Goal: Transaction & Acquisition: Book appointment/travel/reservation

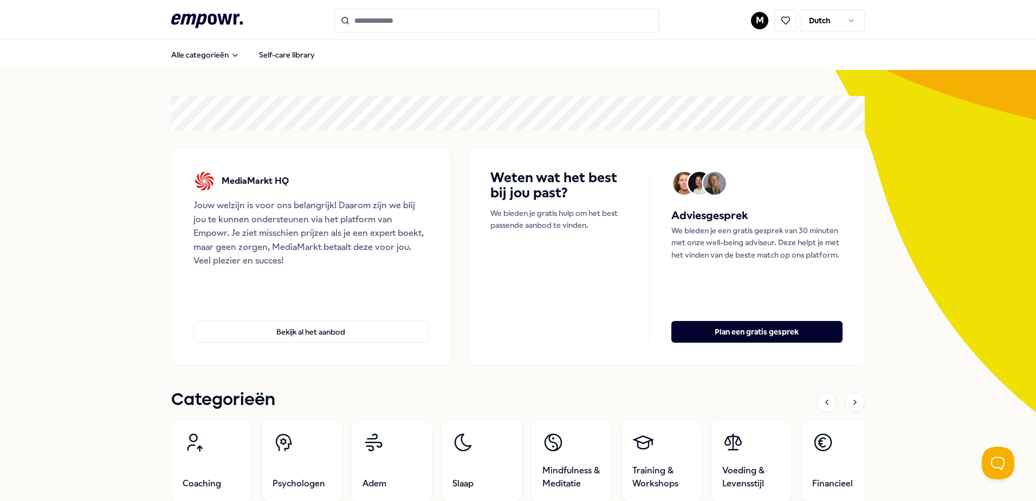
click at [984, 7] on header ".empowr-logo_svg__cls-1{fill:#03032f} M Dutch" at bounding box center [518, 20] width 1036 height 40
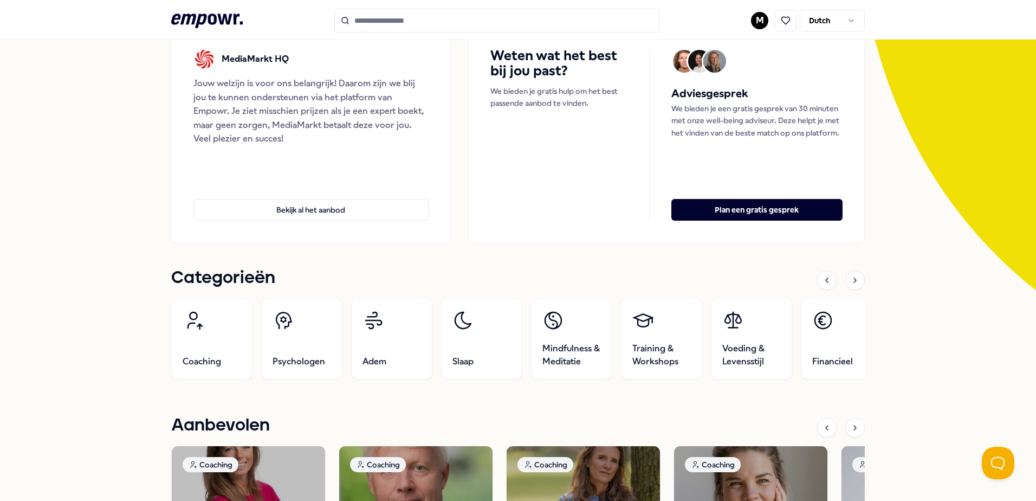
scroll to position [108, 0]
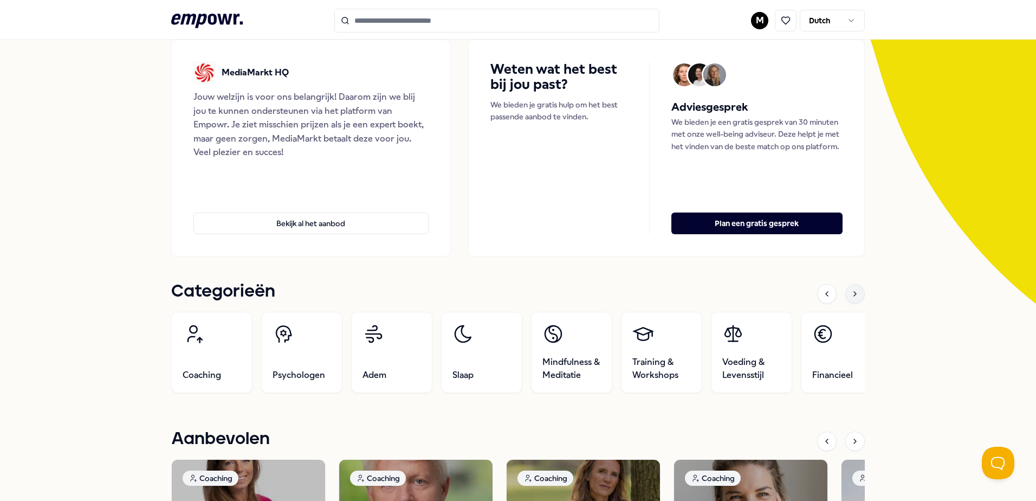
click at [852, 297] on icon at bounding box center [855, 293] width 9 height 9
click at [845, 296] on div at bounding box center [855, 294] width 20 height 20
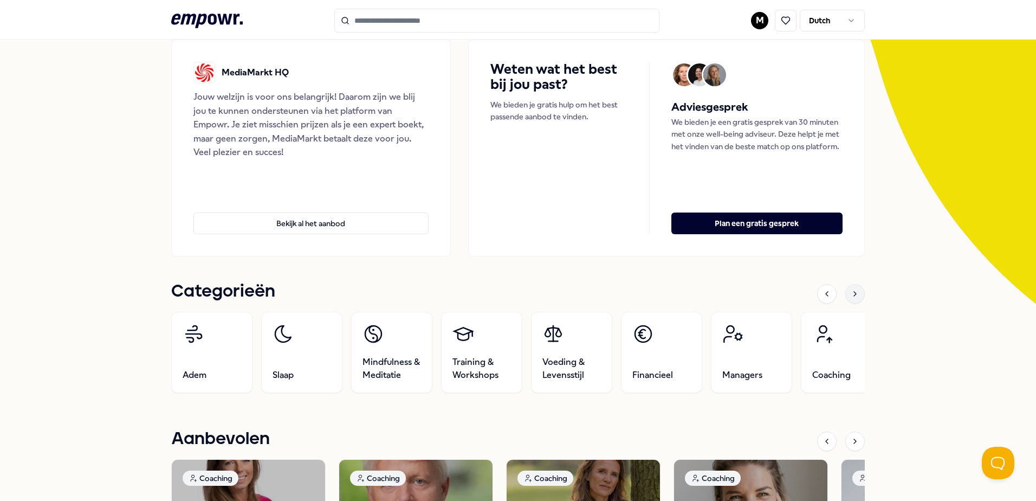
click at [845, 296] on div at bounding box center [855, 294] width 20 height 20
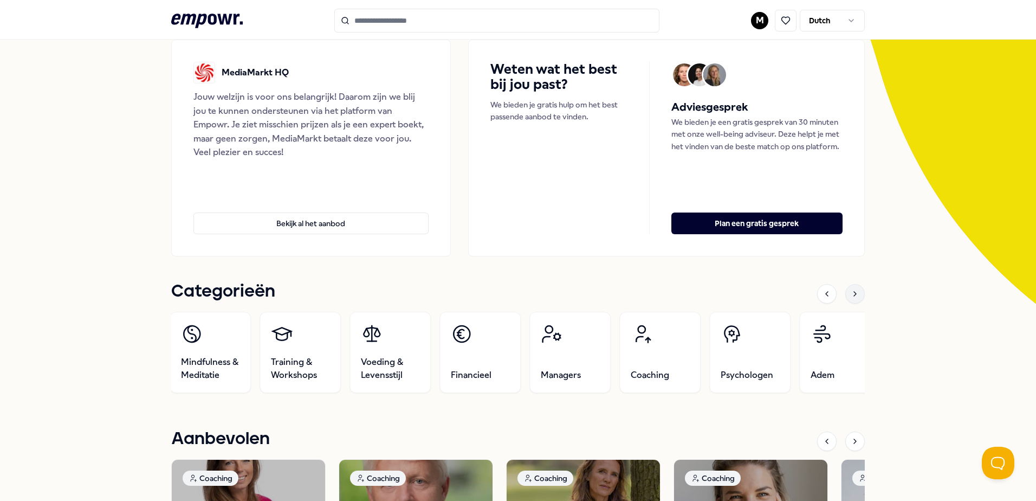
click at [845, 296] on div at bounding box center [855, 294] width 20 height 20
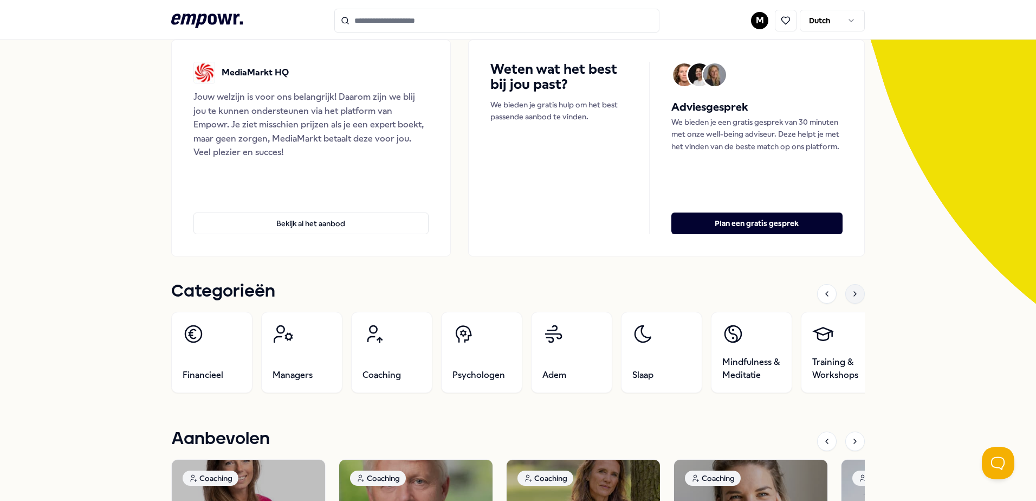
click at [852, 290] on icon at bounding box center [855, 293] width 9 height 9
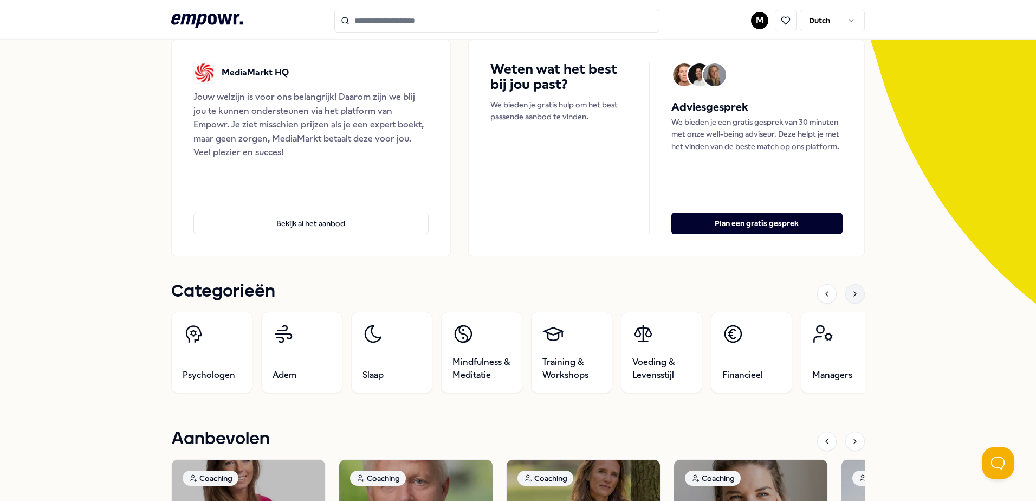
click at [852, 290] on icon at bounding box center [855, 293] width 9 height 9
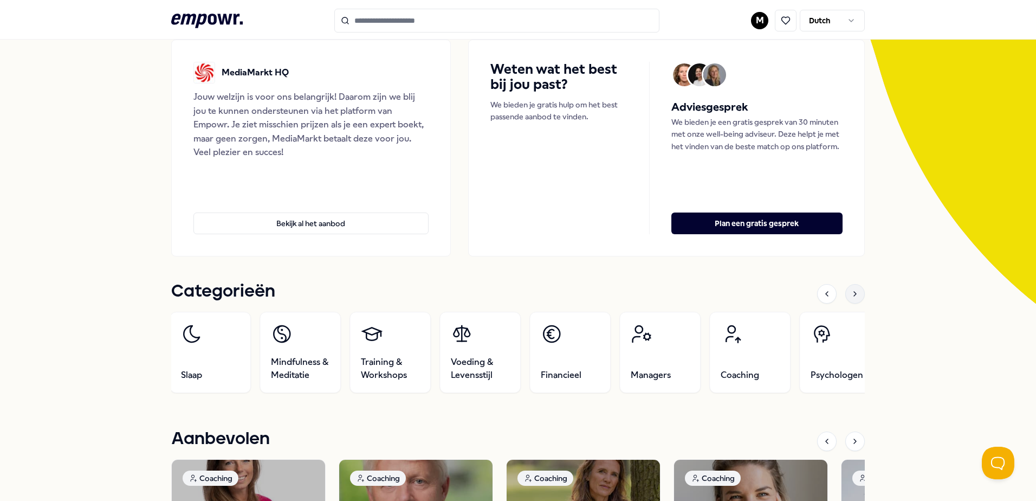
click at [852, 290] on icon at bounding box center [855, 293] width 9 height 9
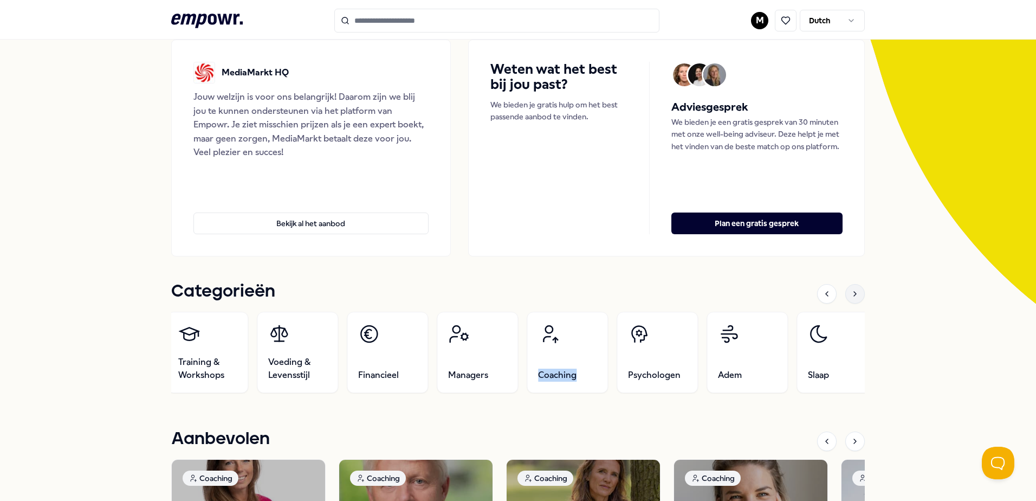
click at [852, 290] on icon at bounding box center [855, 293] width 9 height 9
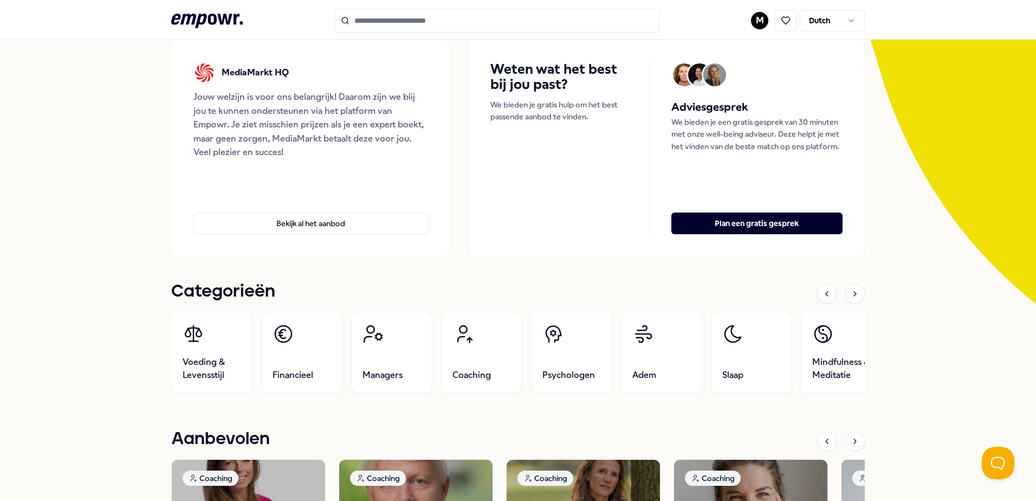
click at [190, 293] on h1 "Categorieën" at bounding box center [223, 291] width 104 height 27
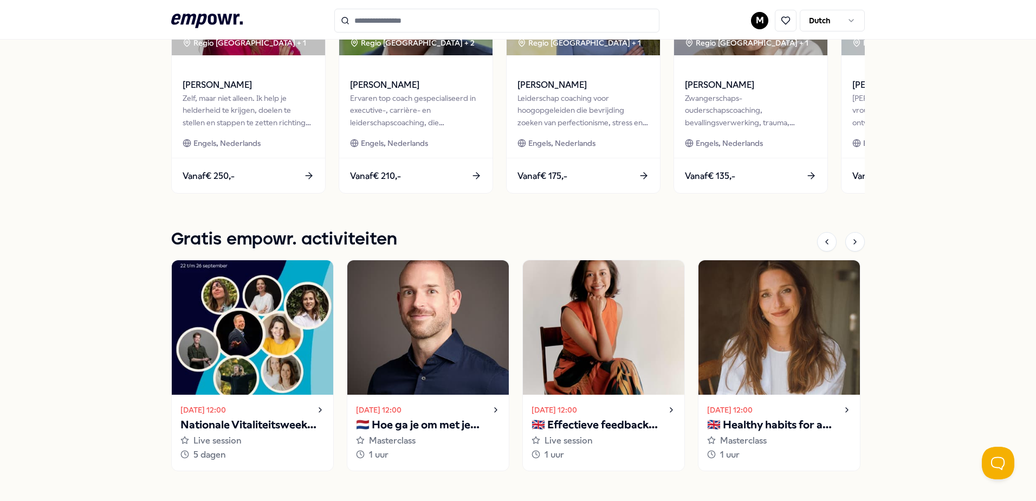
scroll to position [437, 0]
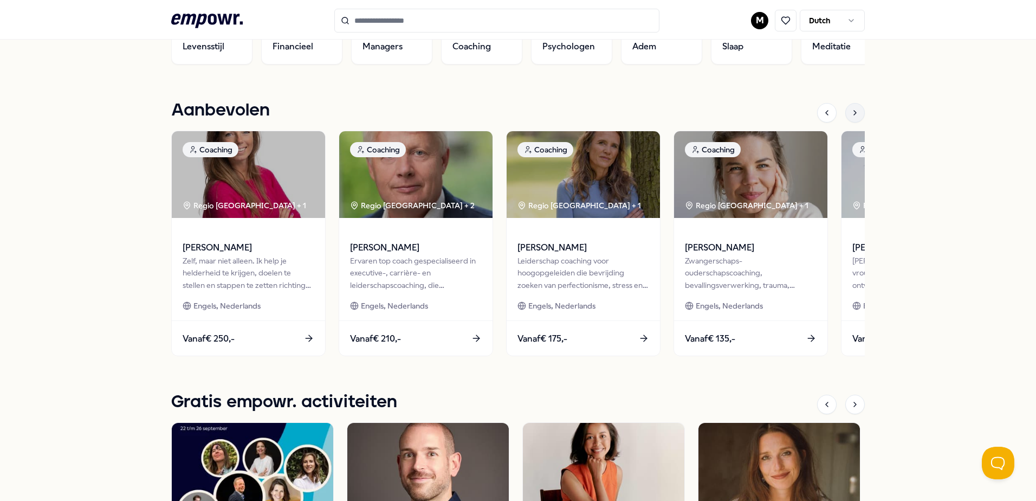
click at [854, 118] on div at bounding box center [855, 113] width 20 height 20
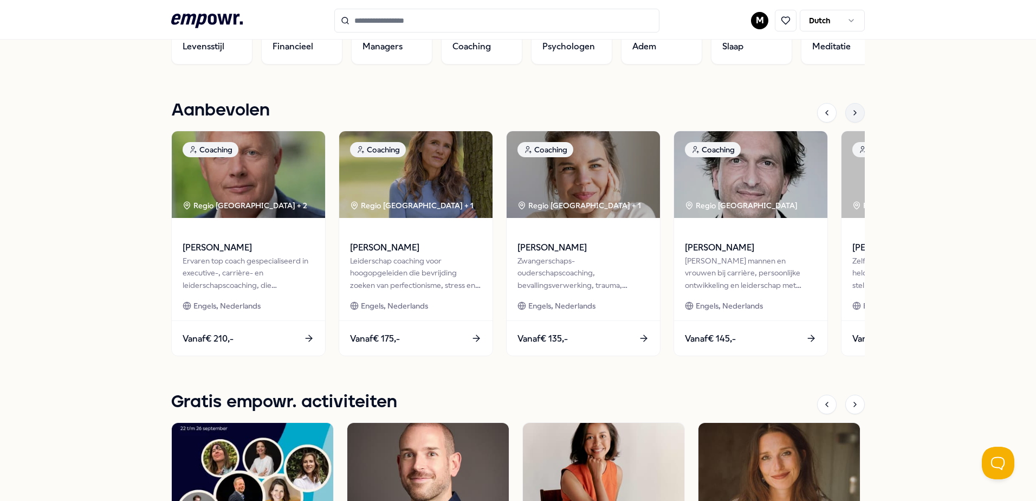
click at [854, 118] on div at bounding box center [855, 113] width 20 height 20
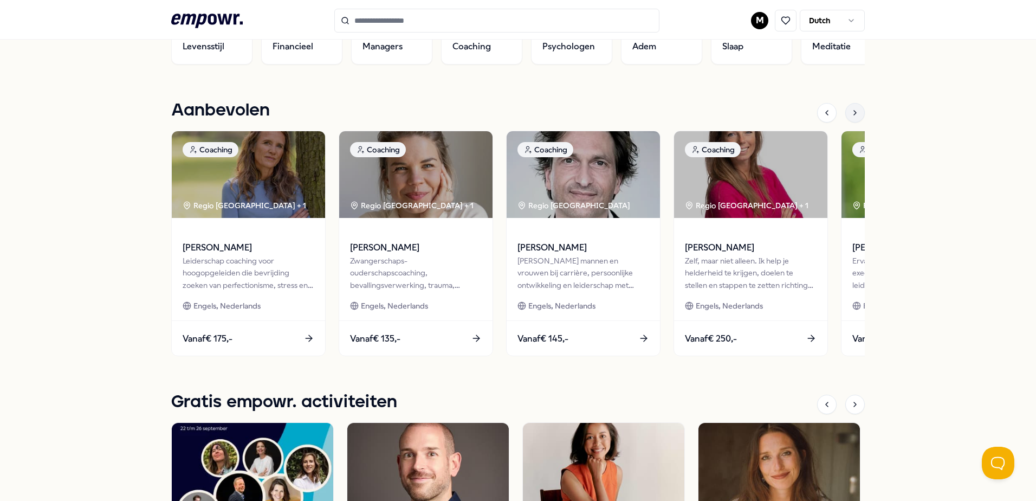
click at [854, 118] on div at bounding box center [855, 113] width 20 height 20
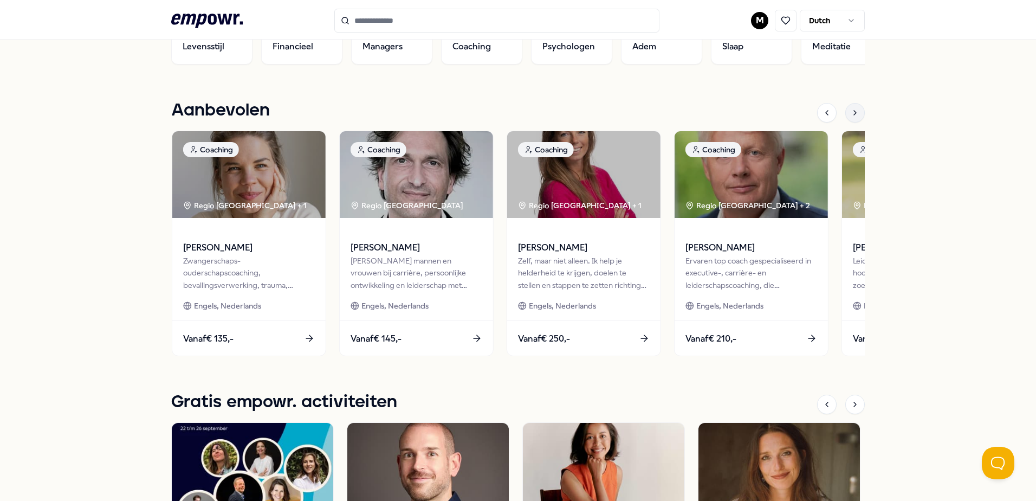
click at [854, 118] on div at bounding box center [855, 113] width 20 height 20
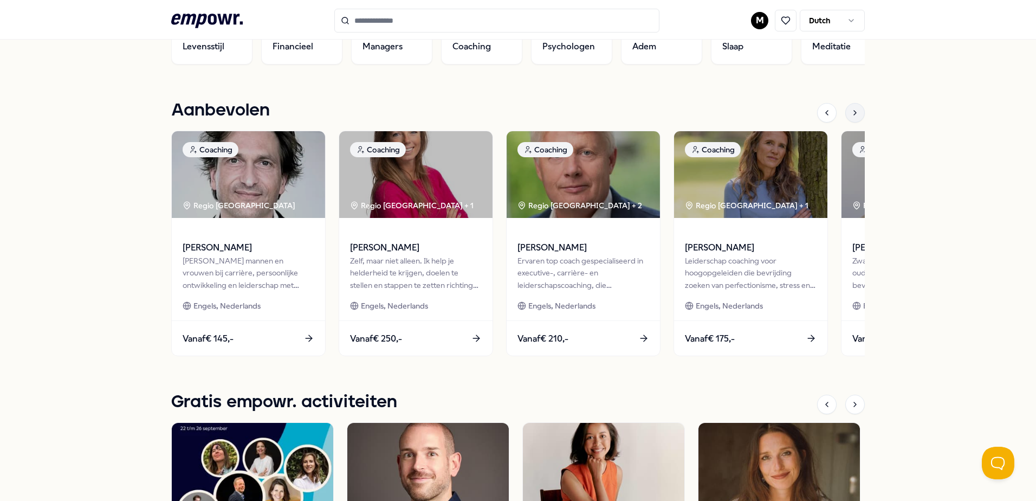
click at [854, 118] on div at bounding box center [855, 113] width 20 height 20
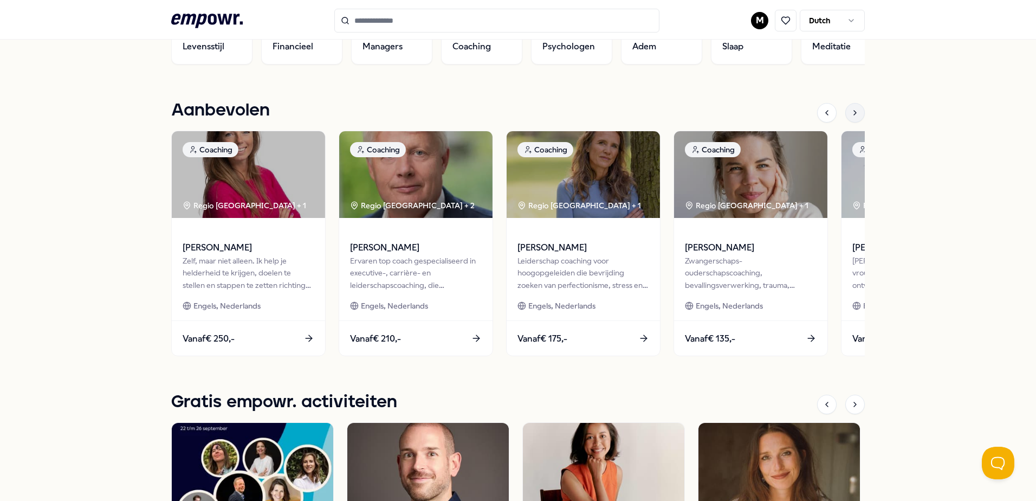
click at [854, 118] on div at bounding box center [855, 113] width 20 height 20
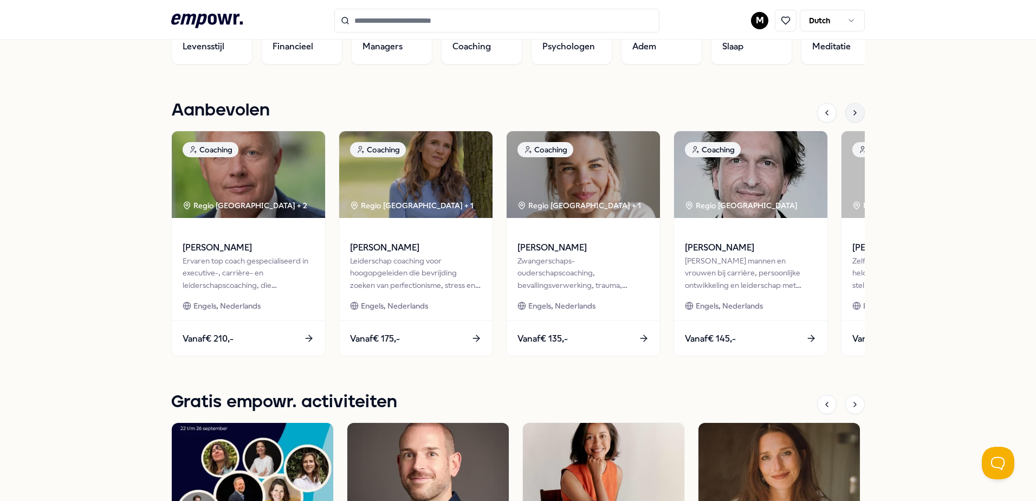
click at [854, 118] on div at bounding box center [855, 113] width 20 height 20
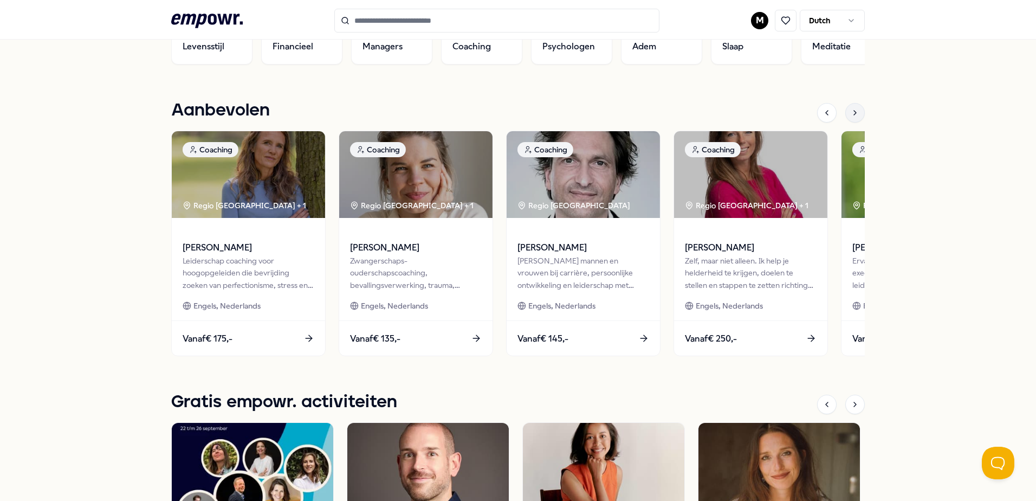
click at [854, 118] on div at bounding box center [855, 113] width 20 height 20
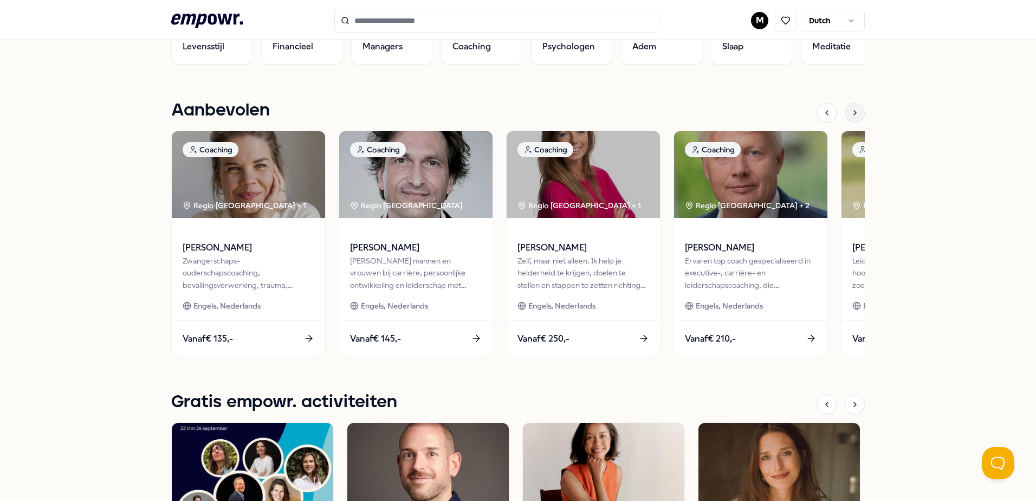
click at [853, 113] on icon at bounding box center [855, 112] width 9 height 9
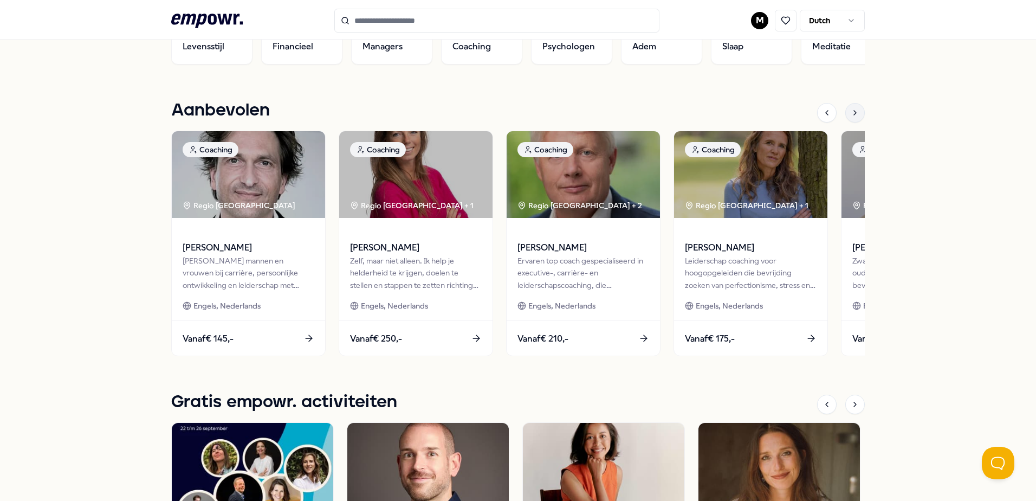
click at [853, 113] on icon at bounding box center [855, 112] width 9 height 9
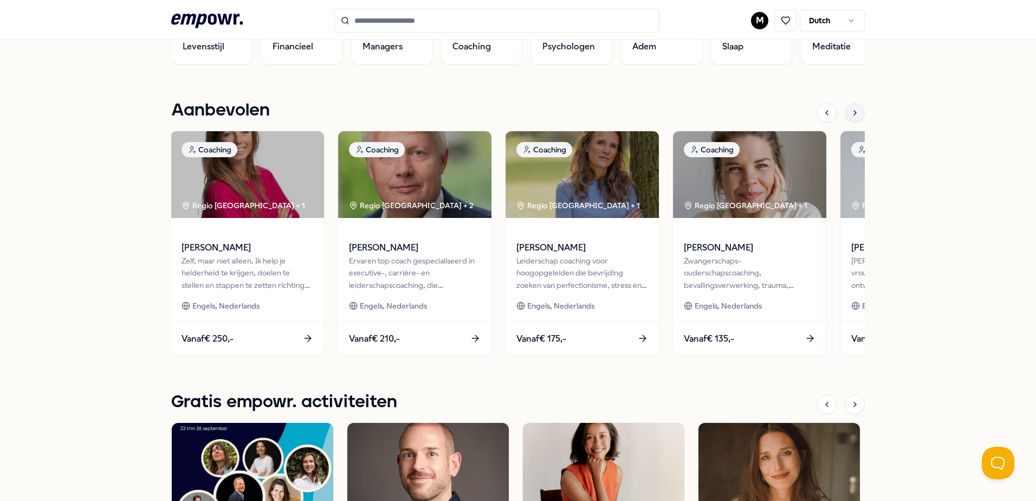
click at [853, 113] on icon at bounding box center [855, 112] width 9 height 9
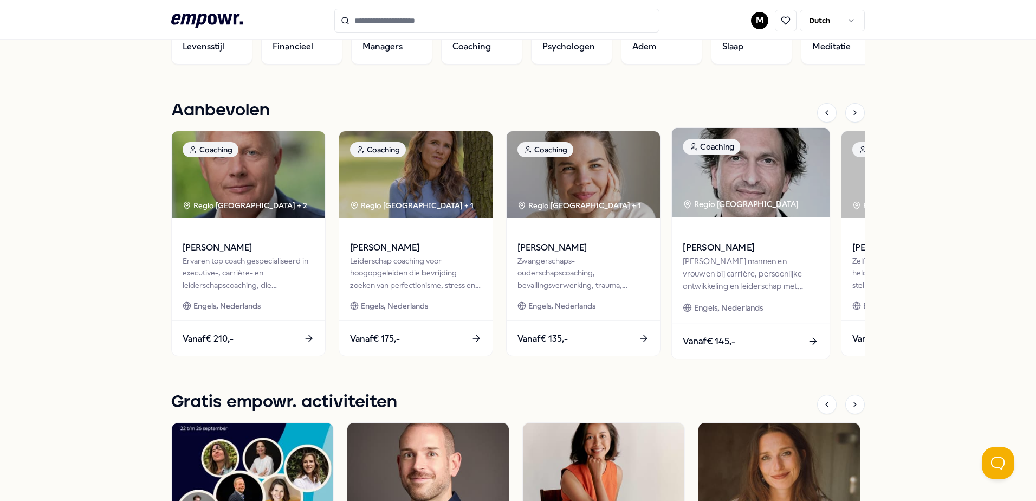
click at [747, 252] on span "[PERSON_NAME]" at bounding box center [750, 248] width 135 height 14
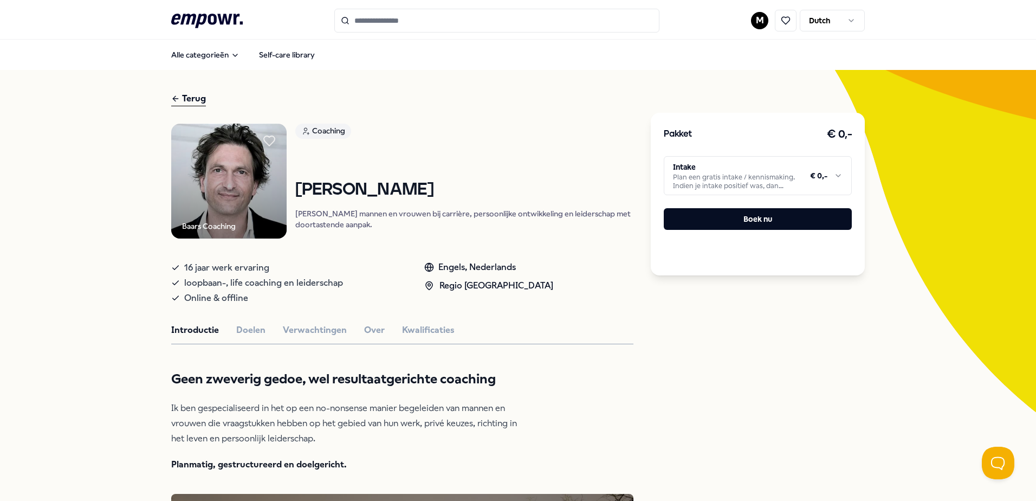
click at [199, 21] on icon at bounding box center [207, 21] width 72 height 14
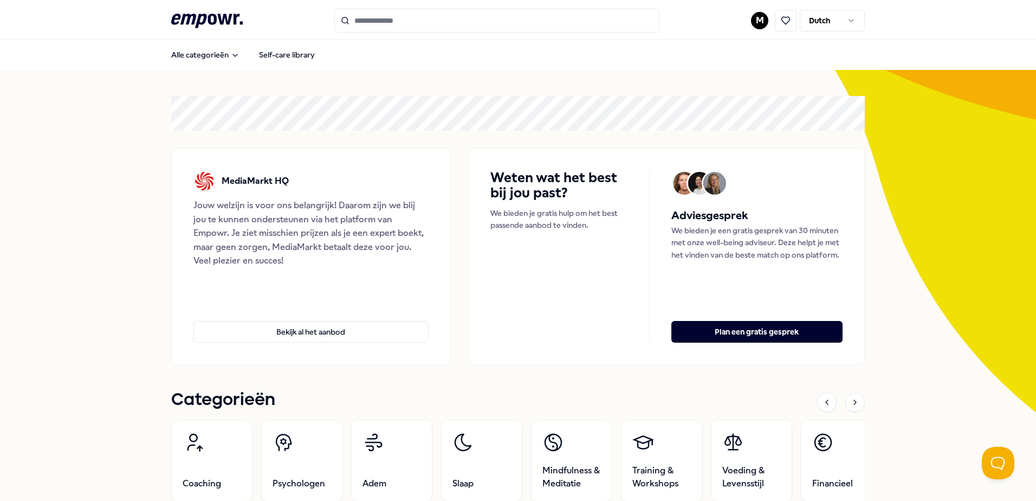
click at [846, 22] on html ".empowr-logo_svg__cls-1{fill:#03032f} M Dutch Alle categorieën Self-care librar…" at bounding box center [518, 250] width 1036 height 501
click at [506, 90] on html ".empowr-logo_svg__cls-1{fill:#03032f} M Dutch Alle categorieën Self-care librar…" at bounding box center [518, 250] width 1036 height 501
click at [336, 333] on button "Bekijk al het aanbod" at bounding box center [310, 332] width 235 height 22
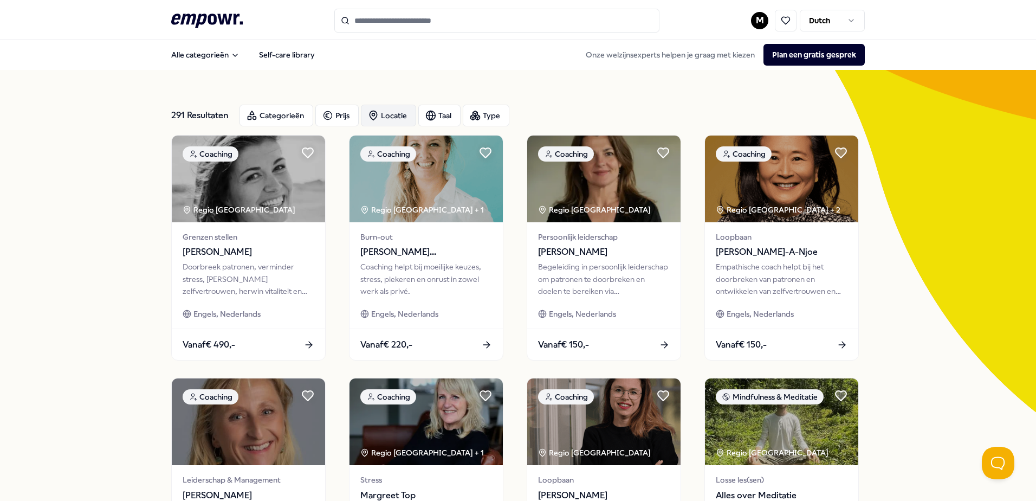
click at [389, 115] on div "Locatie" at bounding box center [388, 116] width 55 height 22
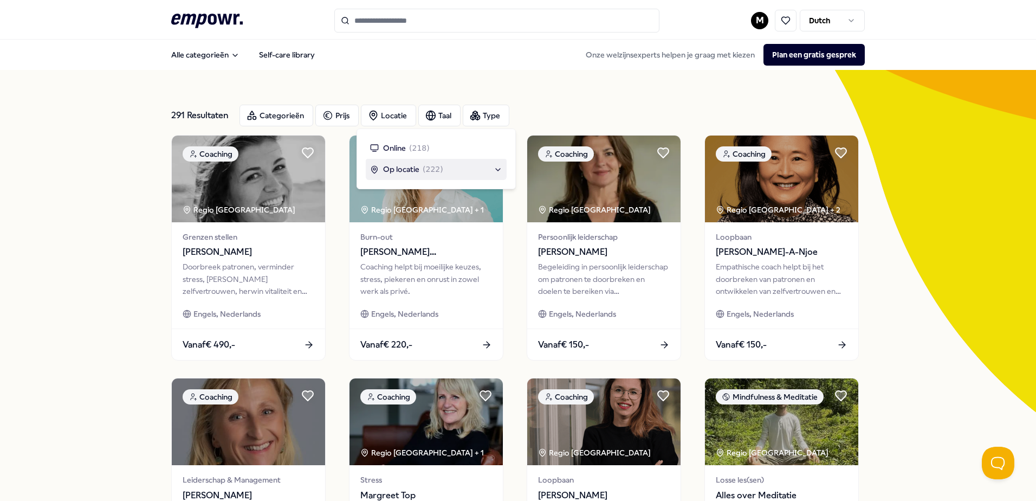
click at [495, 178] on div "Locatie Online ( 218 ) Op locatie ( 222 ) Toon 291 resultaten" at bounding box center [436, 158] width 159 height 61
click at [471, 173] on div "Op locatie ( 222 )" at bounding box center [436, 169] width 132 height 12
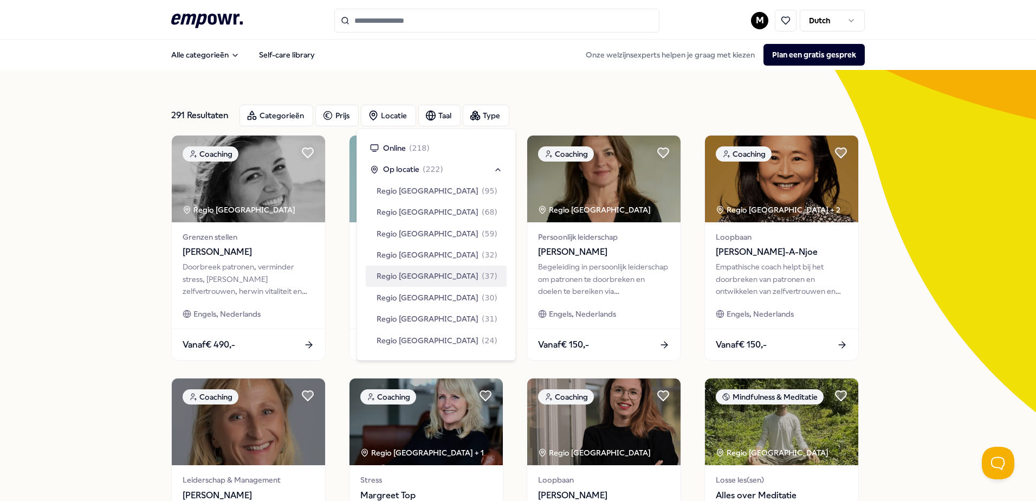
click at [482, 275] on span "( 37 )" at bounding box center [490, 276] width 16 height 12
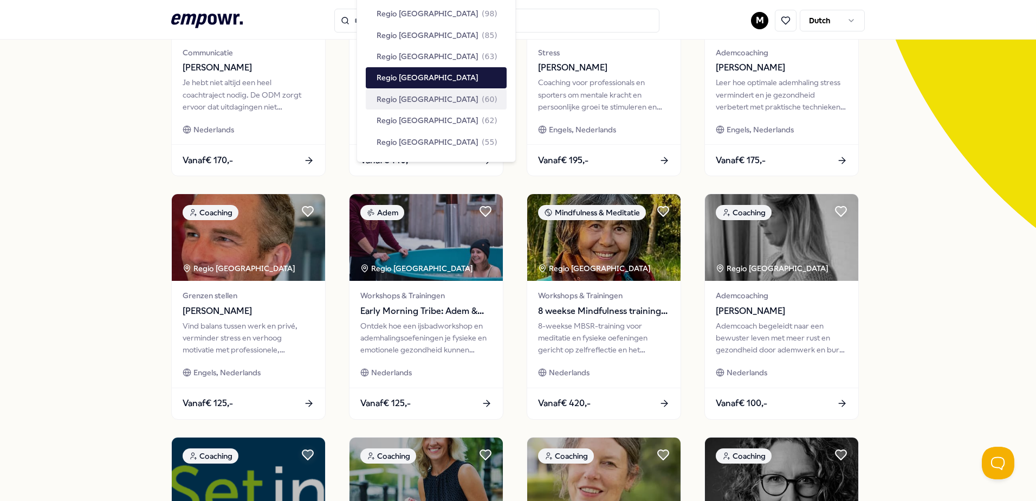
scroll to position [271, 0]
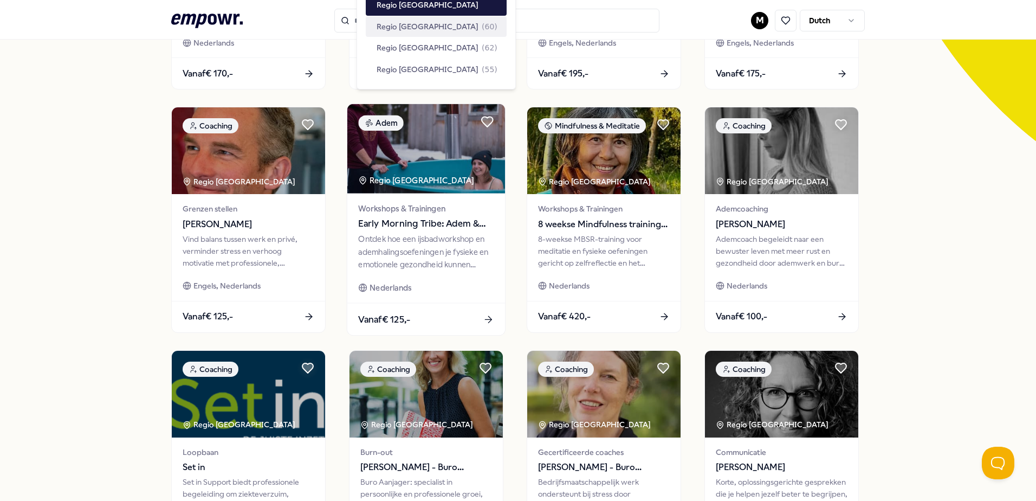
click at [440, 244] on div "Ontdek hoe een ijsbadworkshop en ademhalingsoefeningen je fysieke en emotionele…" at bounding box center [425, 251] width 135 height 37
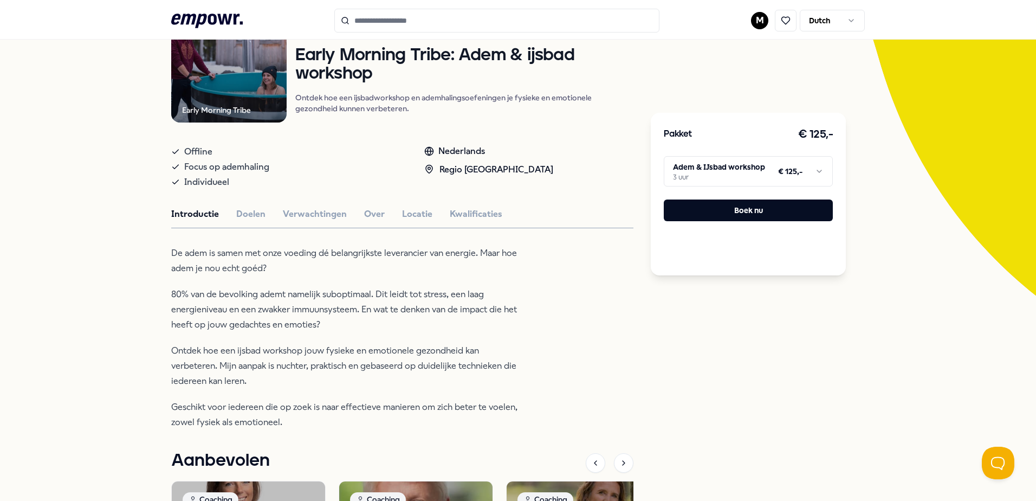
scroll to position [178, 0]
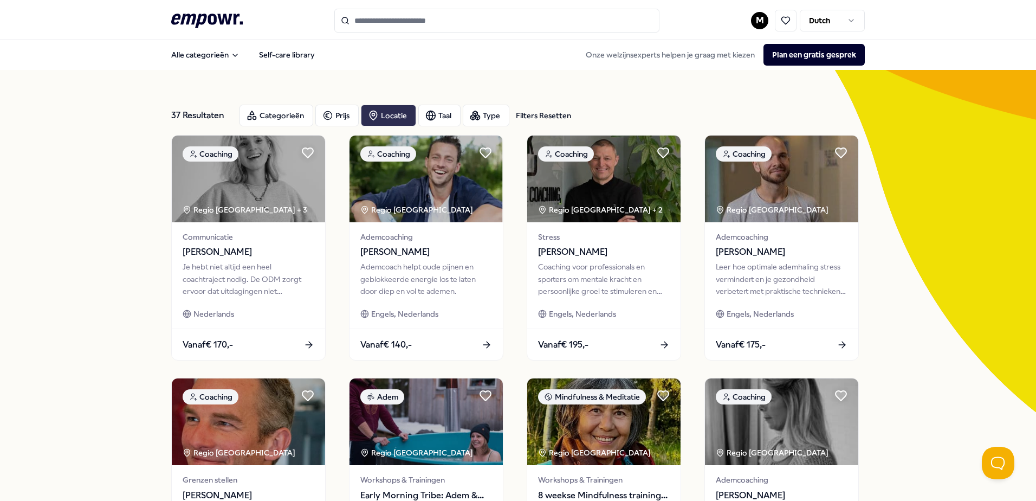
click at [398, 115] on div "Locatie" at bounding box center [388, 116] width 55 height 22
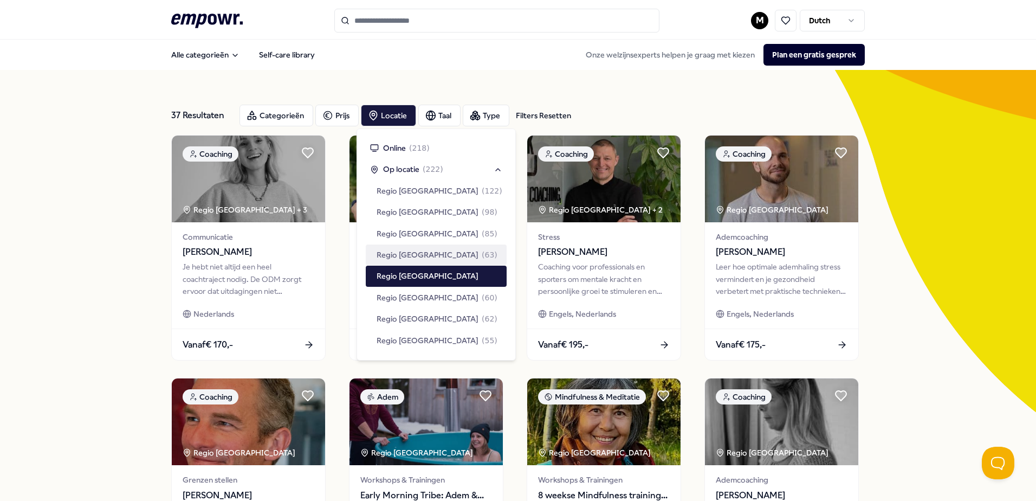
click at [74, 197] on div "37 Resultaten Filters Resetten Categorieën Prijs Locatie Taal Type Filters Rese…" at bounding box center [518, 493] width 1036 height 846
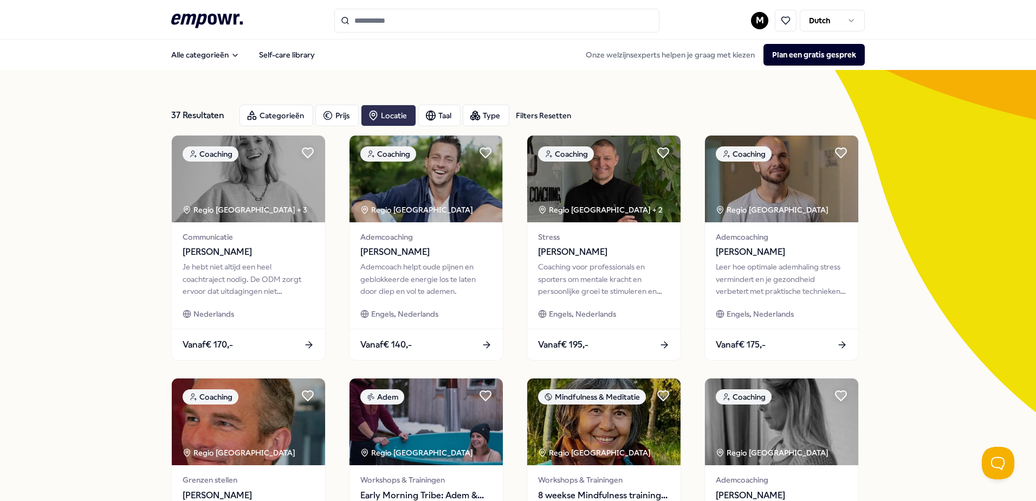
click at [397, 112] on div "Locatie" at bounding box center [388, 116] width 55 height 22
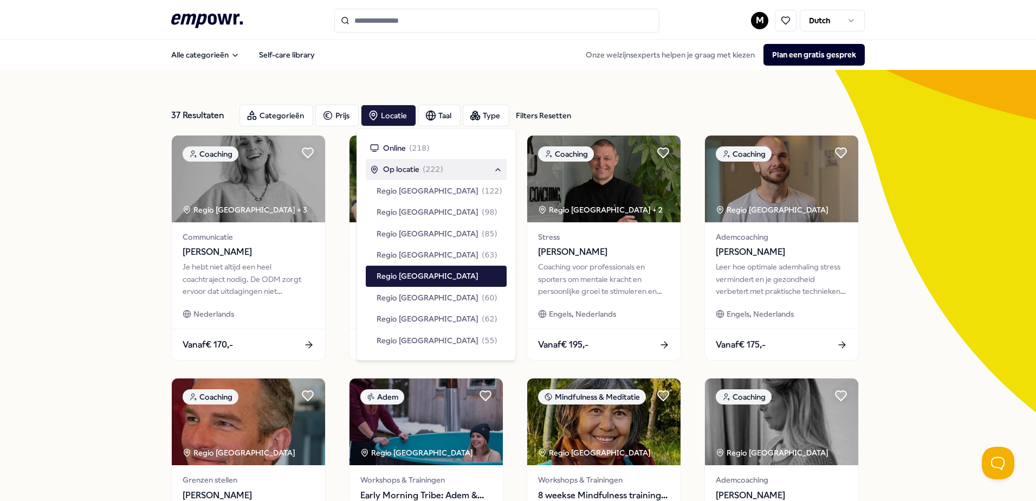
click at [425, 171] on span "( 222 )" at bounding box center [433, 169] width 21 height 12
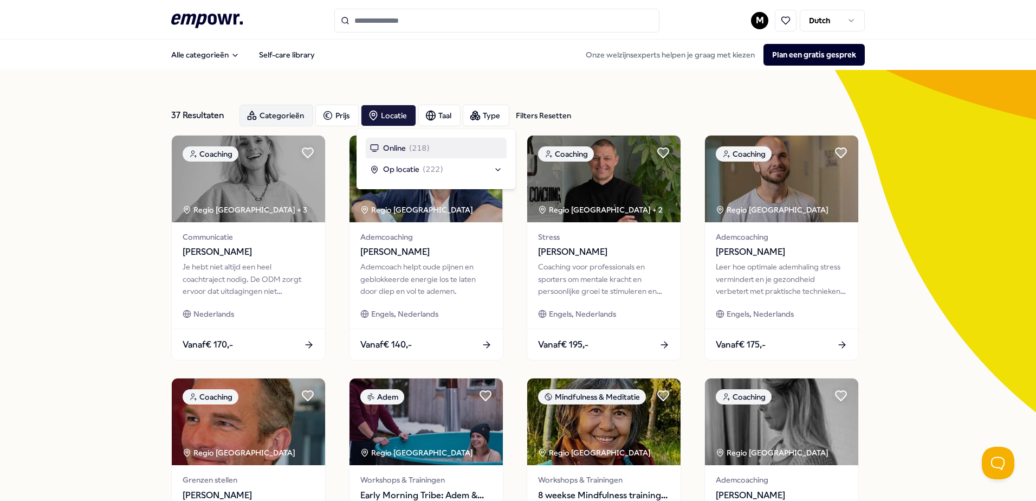
click at [270, 118] on div "Categorieën" at bounding box center [276, 116] width 74 height 22
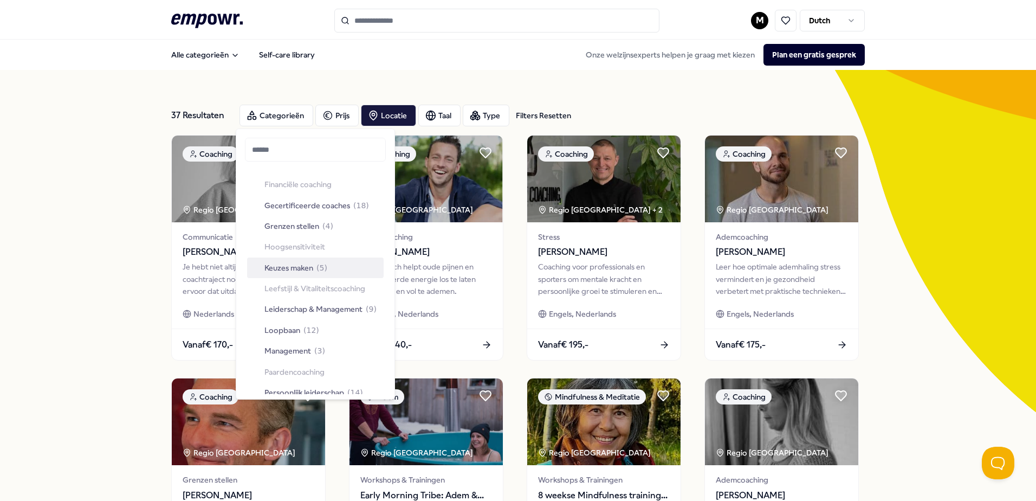
scroll to position [217, 0]
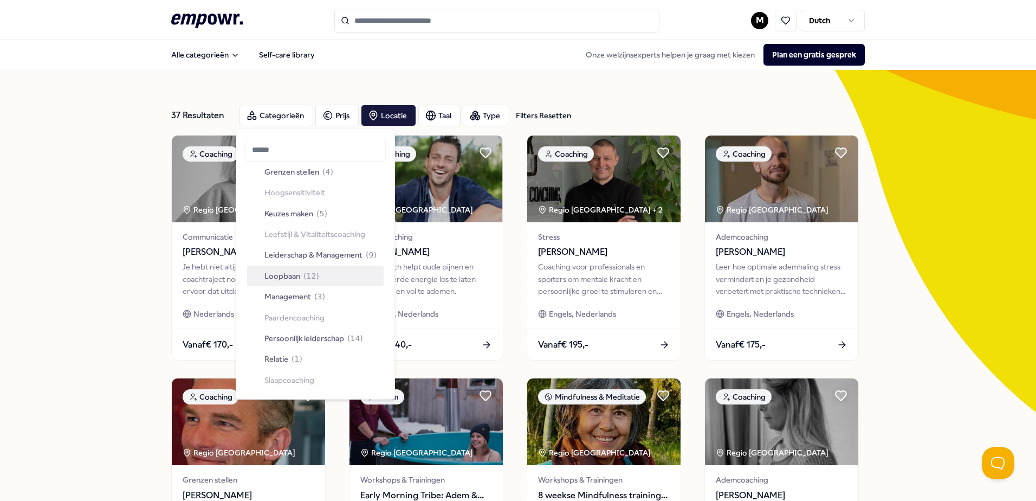
click at [288, 278] on span "Loopbaan" at bounding box center [282, 276] width 36 height 12
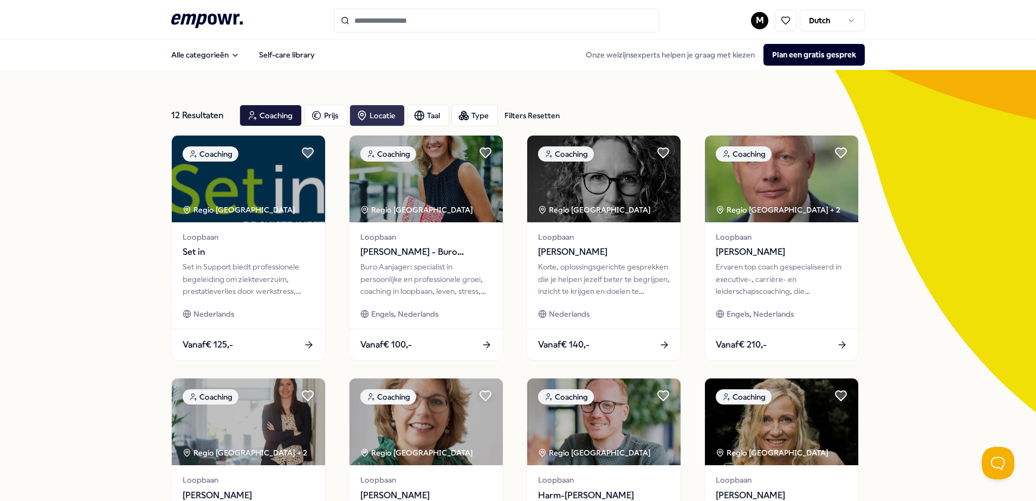
click at [385, 115] on div "Locatie" at bounding box center [376, 116] width 55 height 22
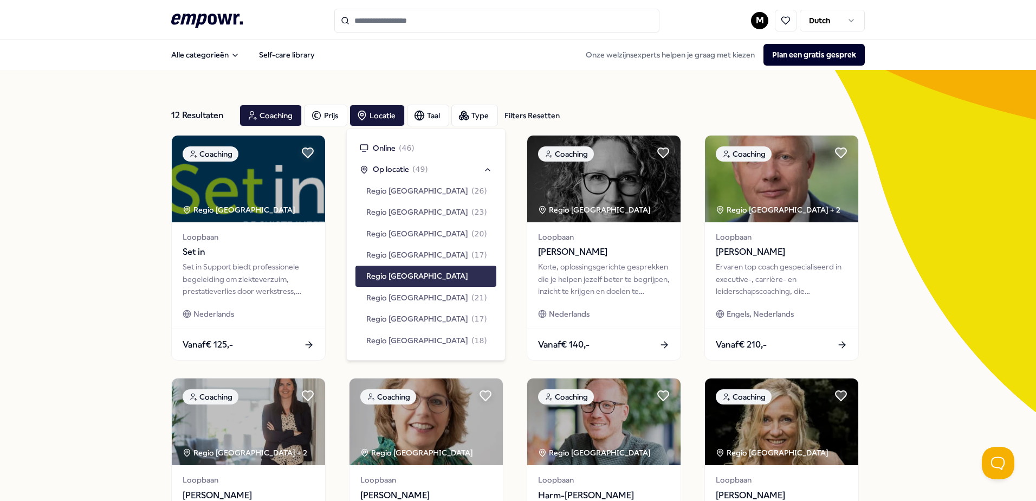
click at [407, 275] on span "Regio [GEOGRAPHIC_DATA]" at bounding box center [417, 276] width 102 height 12
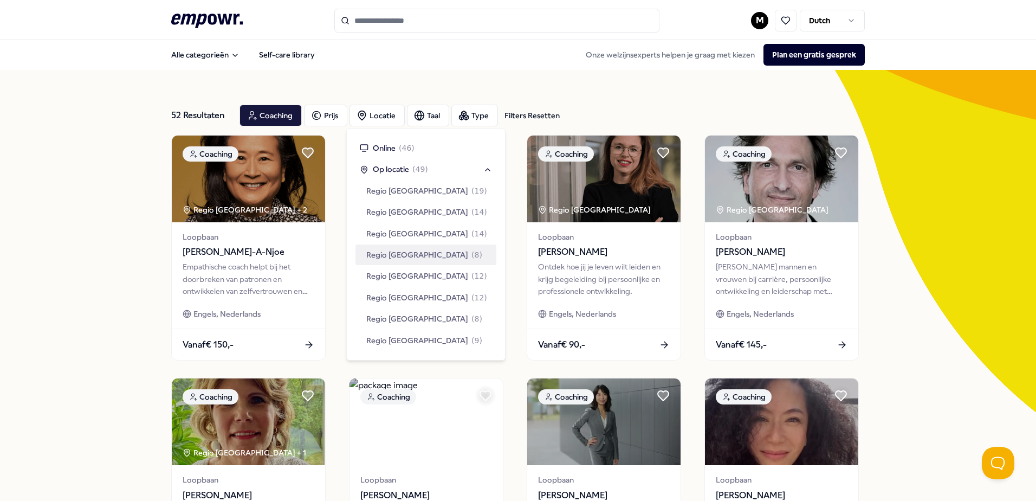
click at [106, 174] on div "52 Resultaten Filters Resetten Coaching Prijs Locatie Taal Type Filters Resette…" at bounding box center [518, 493] width 1036 height 846
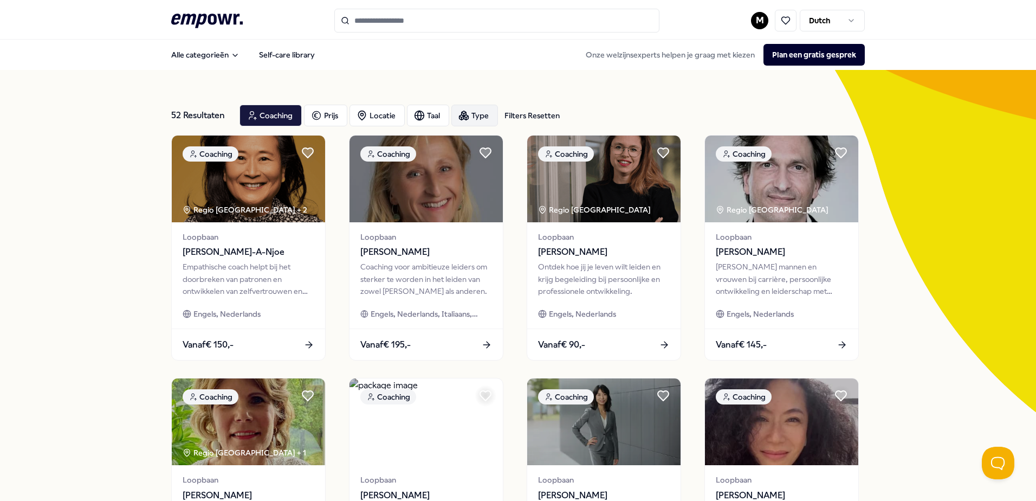
click at [480, 116] on div "Type" at bounding box center [474, 116] width 47 height 22
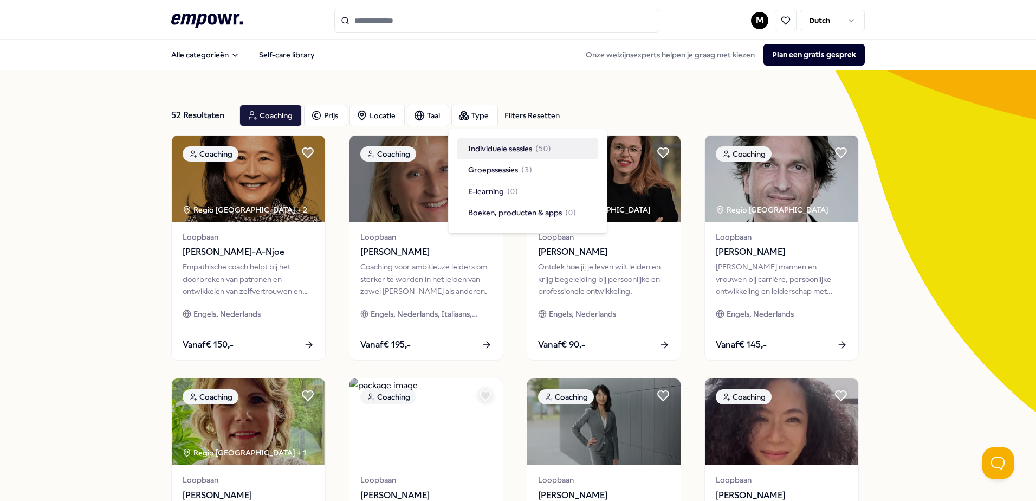
click at [521, 148] on span "Individuele sessies" at bounding box center [500, 148] width 64 height 12
click at [670, 106] on div "Coaching Prijs Locatie Taal Type Filters Resetten" at bounding box center [551, 116] width 625 height 22
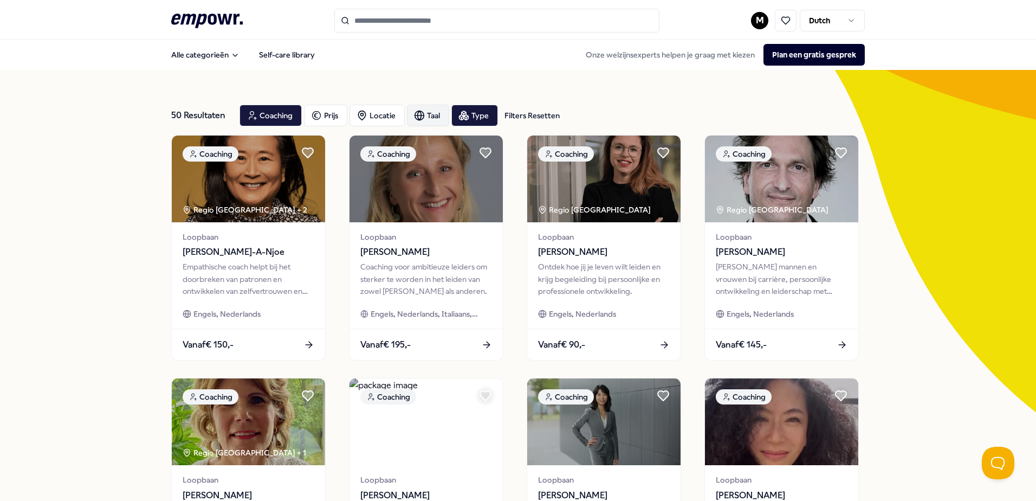
click at [428, 115] on div "Taal" at bounding box center [428, 116] width 42 height 22
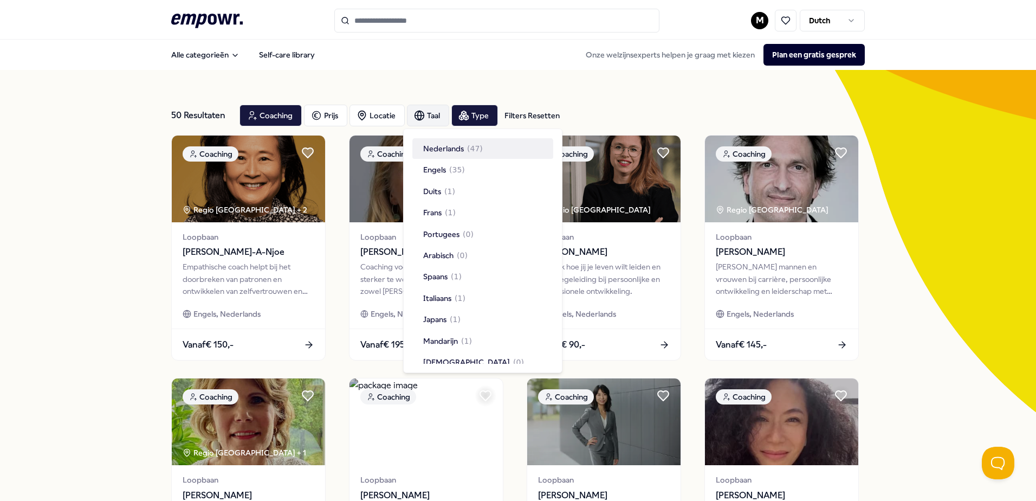
click at [427, 116] on div "Taal" at bounding box center [428, 116] width 42 height 22
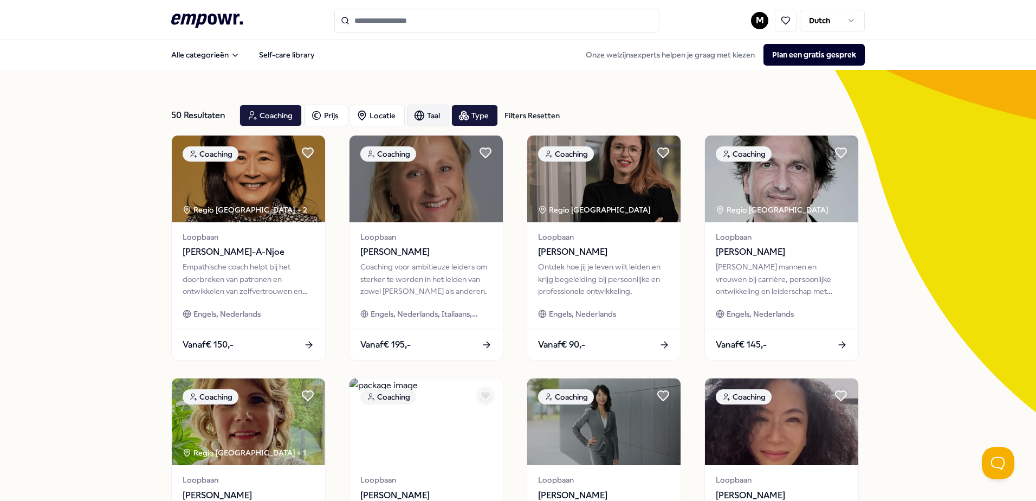
click at [427, 116] on div "Taal" at bounding box center [428, 116] width 42 height 22
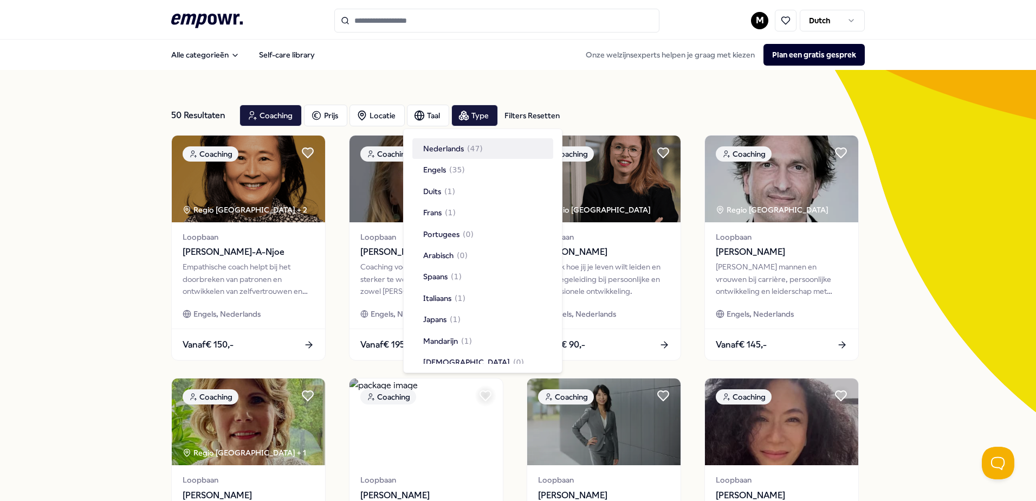
click at [441, 151] on span "Nederlands" at bounding box center [443, 148] width 41 height 12
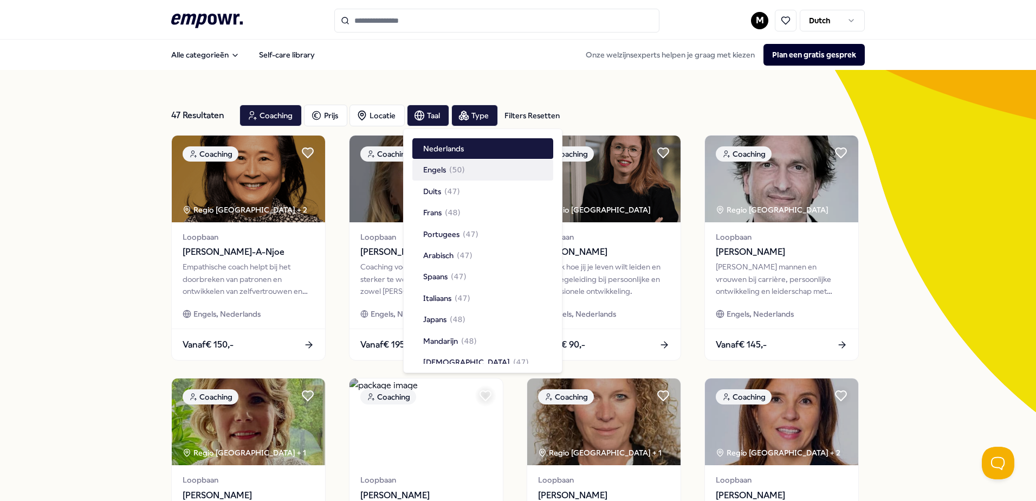
click at [438, 167] on span "Engels" at bounding box center [434, 170] width 23 height 12
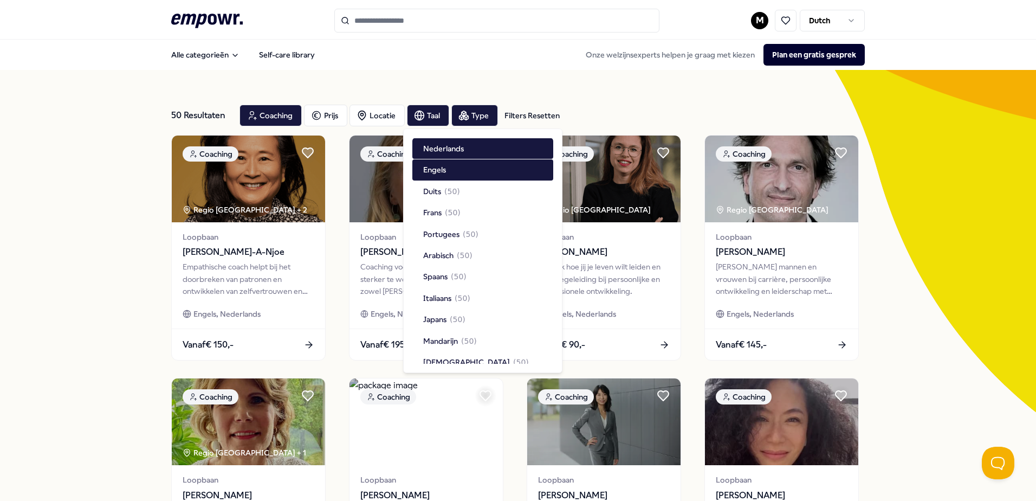
click at [571, 101] on div "50 Resultaten Filters Resetten Coaching Prijs Locatie Taal Type Filters Resetten" at bounding box center [518, 115] width 694 height 39
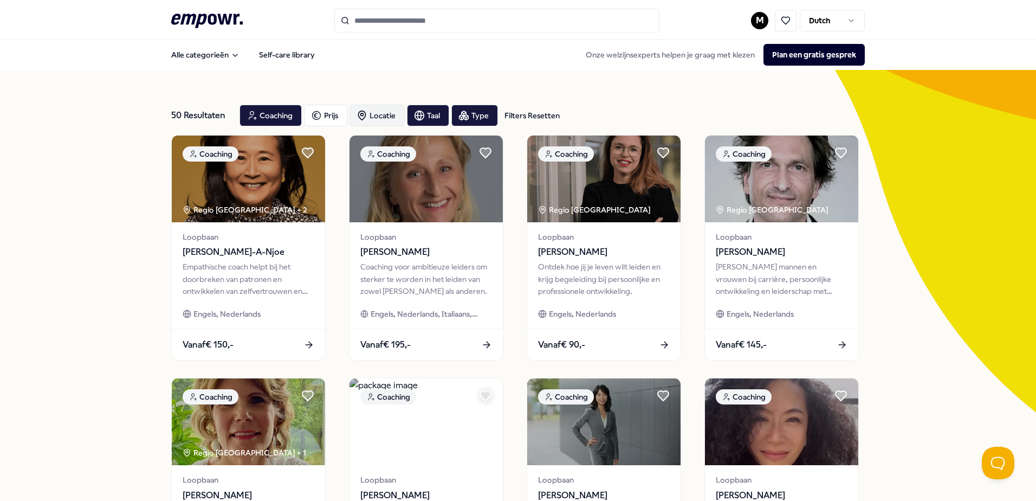
click at [370, 113] on div "Locatie" at bounding box center [376, 116] width 55 height 22
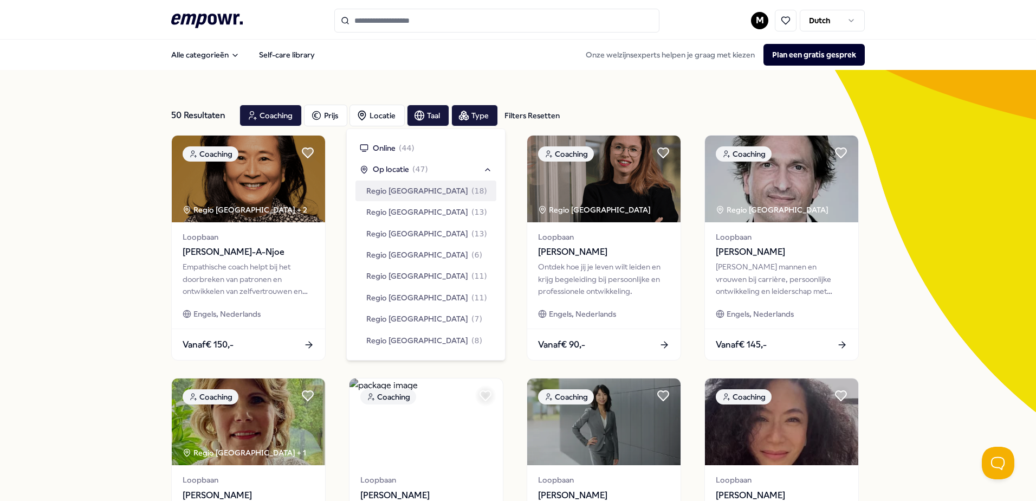
click at [404, 190] on span "Regio [GEOGRAPHIC_DATA]" at bounding box center [417, 191] width 102 height 12
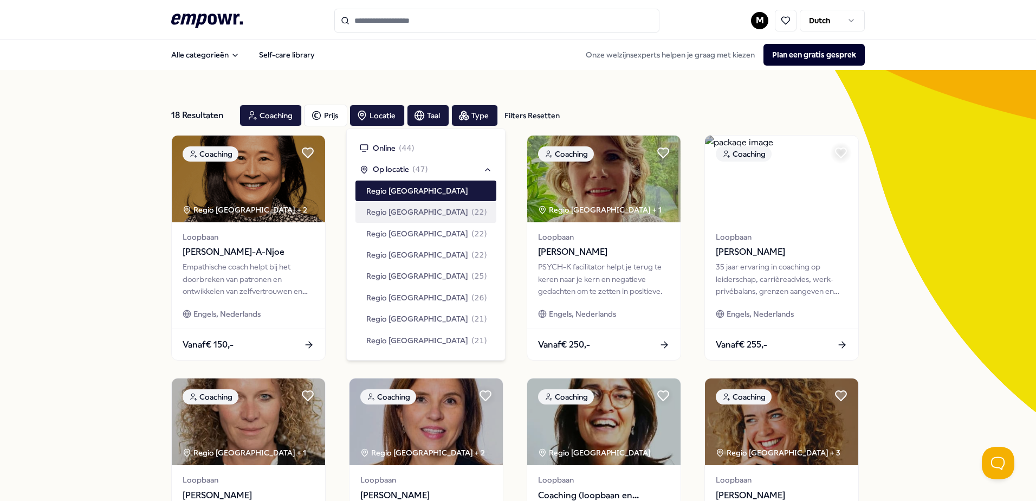
click at [385, 214] on span "Regio [GEOGRAPHIC_DATA]" at bounding box center [417, 212] width 102 height 12
click at [96, 200] on div "22 Resultaten Filters Resetten Coaching Prijs Locatie Taal Type Filters Resette…" at bounding box center [518, 493] width 1036 height 846
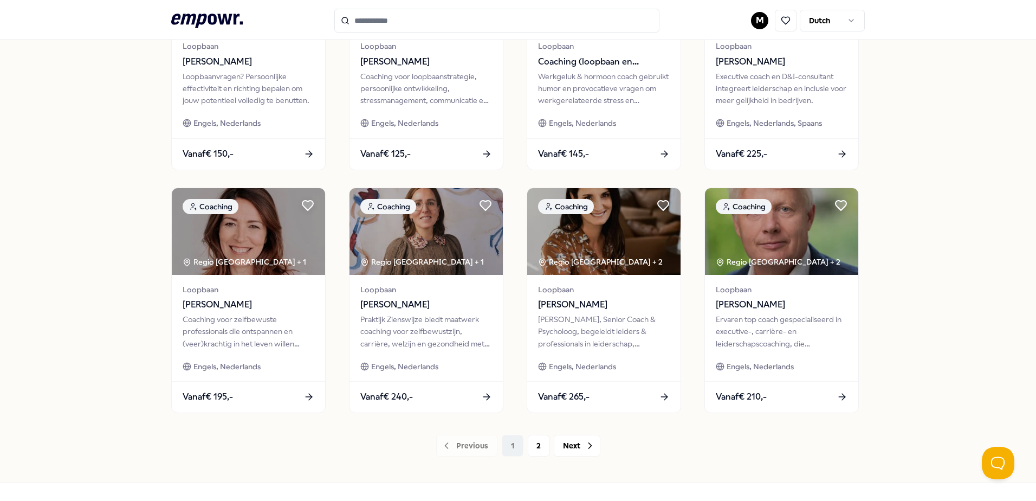
scroll to position [469, 0]
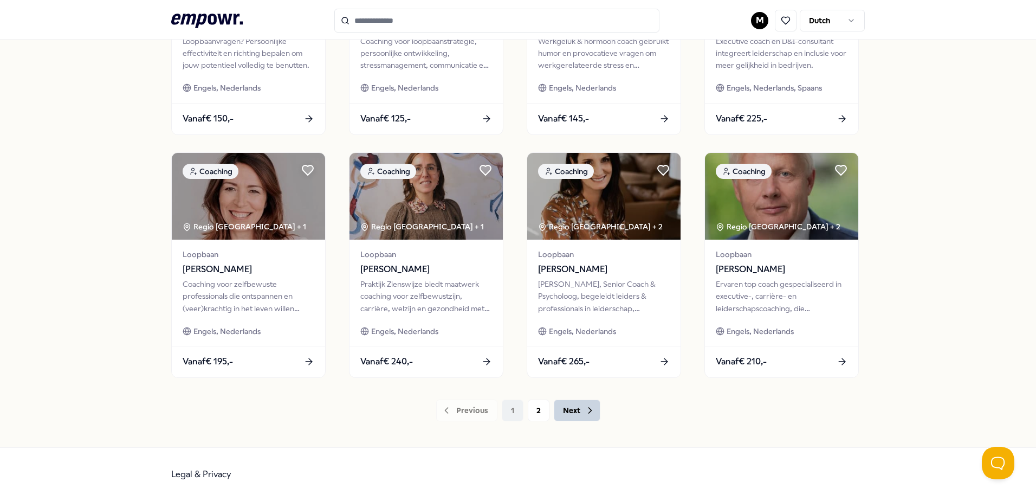
click at [571, 410] on button "Next" at bounding box center [577, 410] width 47 height 22
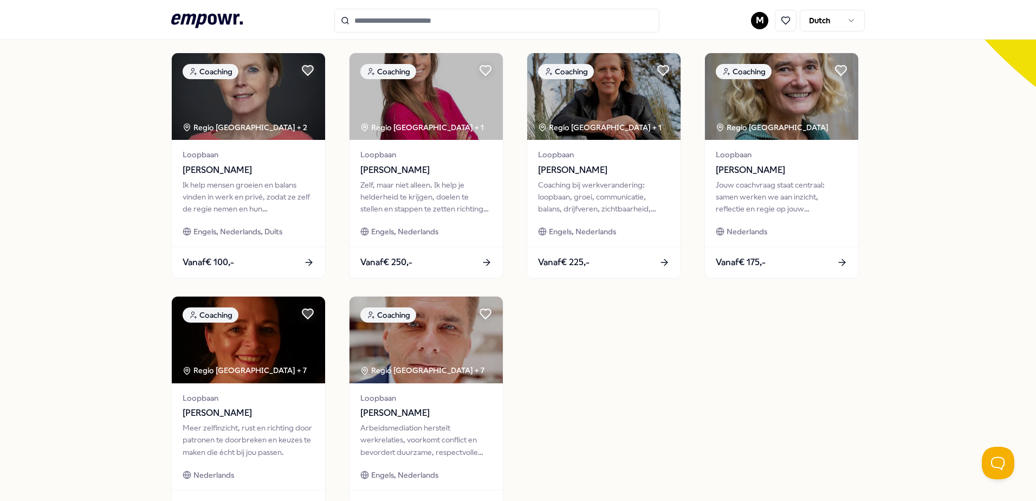
scroll to position [306, 0]
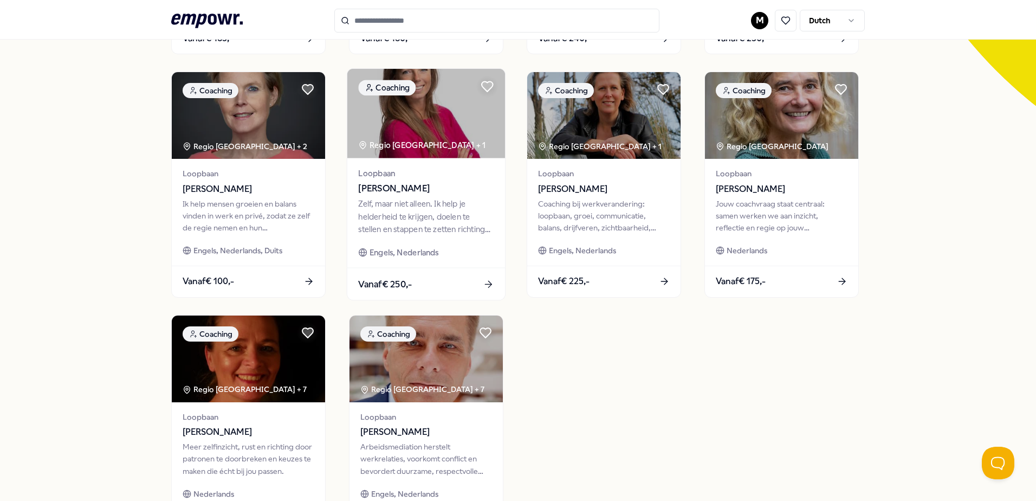
click at [455, 194] on span "[PERSON_NAME]" at bounding box center [425, 189] width 135 height 14
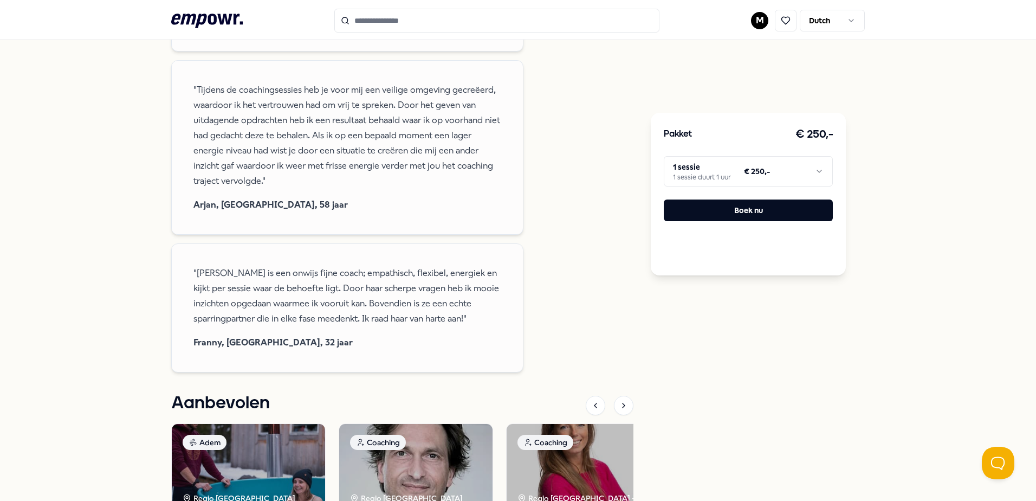
scroll to position [720, 0]
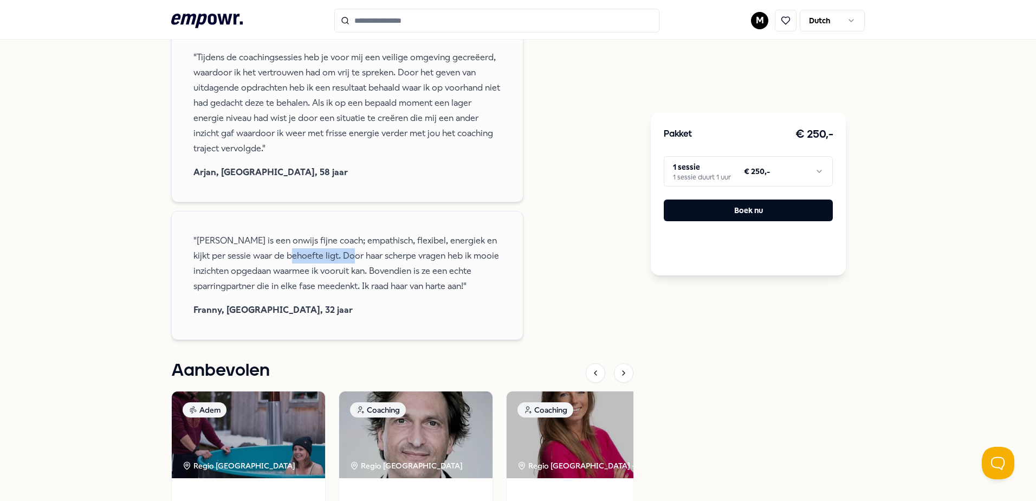
drag, startPoint x: 289, startPoint y: 242, endPoint x: 339, endPoint y: 242, distance: 49.8
click at [339, 242] on span ""[PERSON_NAME] is een onwijs fijne coach; empathisch, flexibel, energiek en kij…" at bounding box center [347, 263] width 308 height 61
drag, startPoint x: 339, startPoint y: 242, endPoint x: 376, endPoint y: 241, distance: 36.9
click at [343, 242] on span ""[PERSON_NAME] is een onwijs fijne coach; empathisch, flexibel, energiek en kij…" at bounding box center [347, 263] width 308 height 61
drag, startPoint x: 401, startPoint y: 242, endPoint x: 329, endPoint y: 241, distance: 72.6
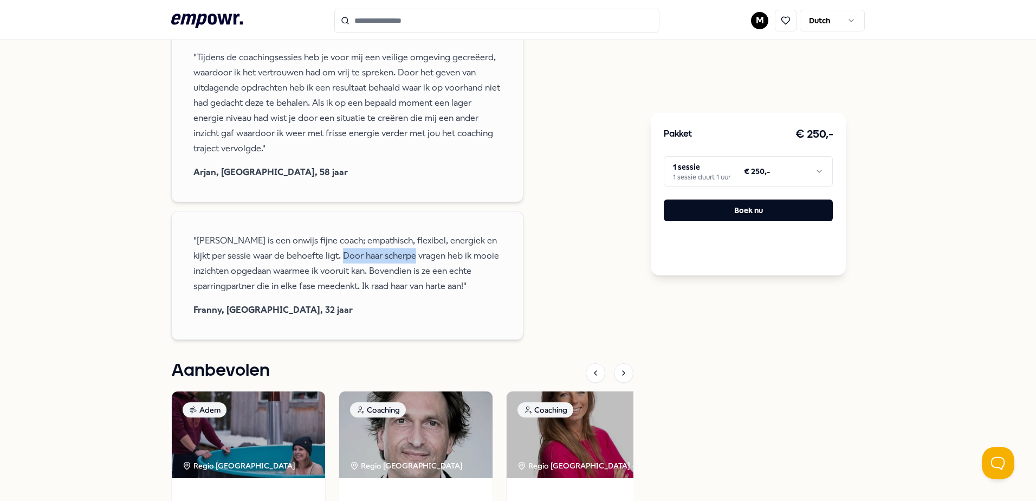
click at [329, 241] on span ""[PERSON_NAME] is een onwijs fijne coach; empathisch, flexibel, energiek en kij…" at bounding box center [347, 263] width 308 height 61
drag, startPoint x: 241, startPoint y: 257, endPoint x: 358, endPoint y: 256, distance: 117.6
click at [358, 256] on span ""[PERSON_NAME] is een onwijs fijne coach; empathisch, flexibel, energiek en kij…" at bounding box center [347, 263] width 308 height 61
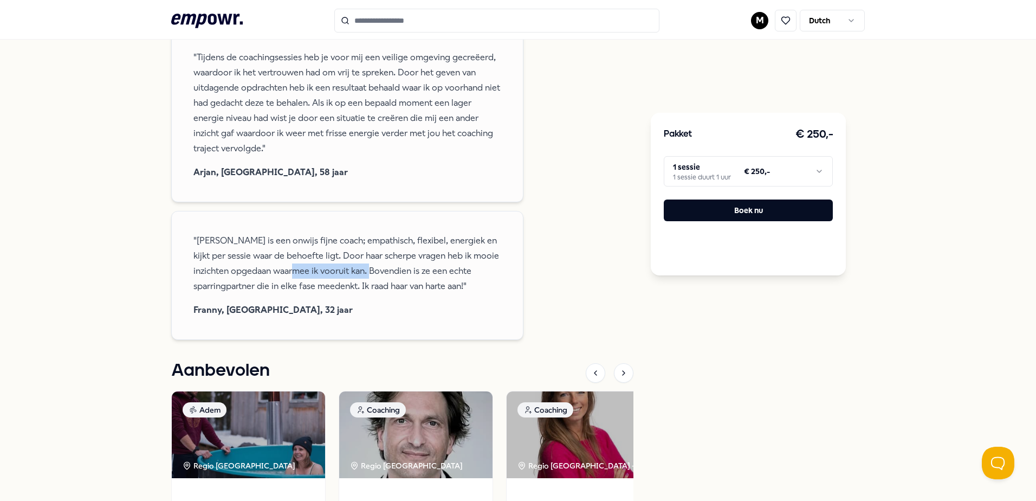
drag, startPoint x: 396, startPoint y: 252, endPoint x: 310, endPoint y: 254, distance: 85.6
click at [310, 254] on span ""[PERSON_NAME] is een onwijs fijne coach; empathisch, flexibel, energiek en kij…" at bounding box center [347, 263] width 308 height 61
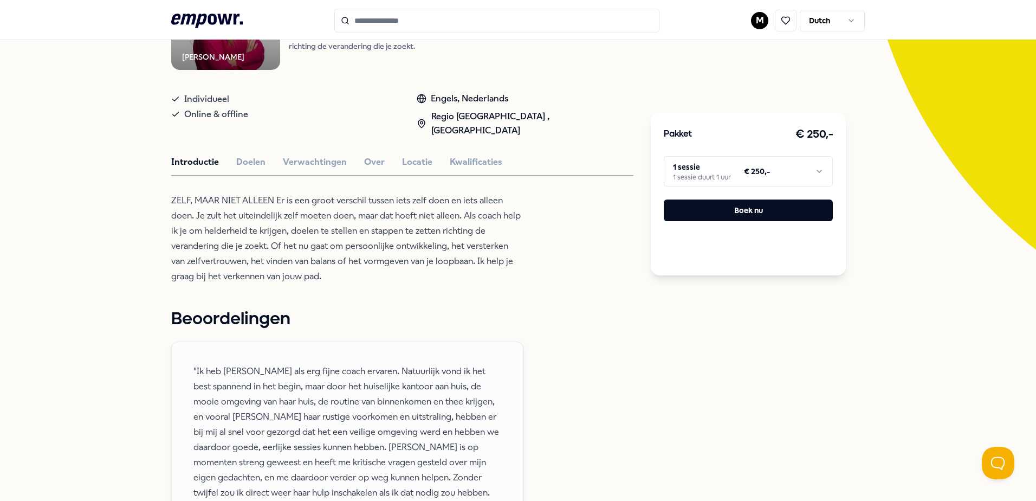
scroll to position [0, 0]
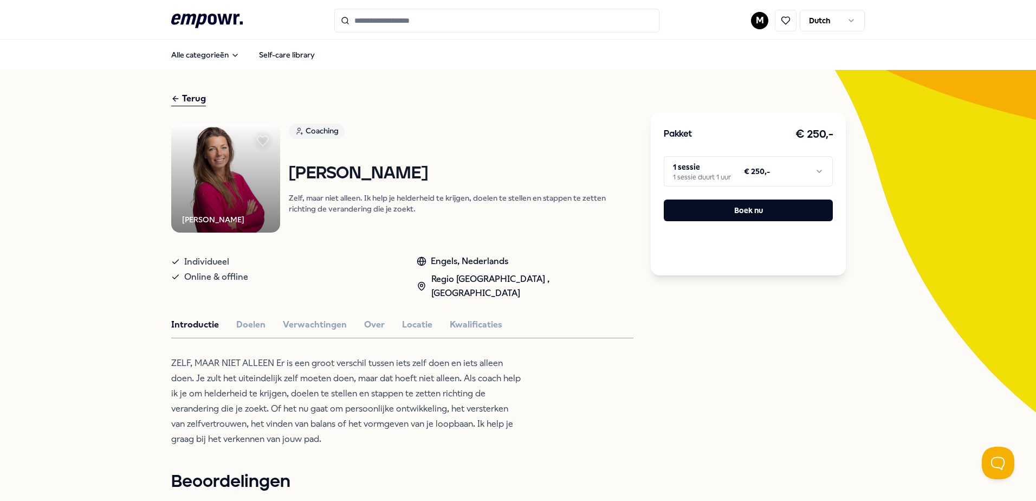
click at [801, 175] on html ".empowr-logo_svg__cls-1{fill:#03032f} M Dutch Alle categorieën Self-care librar…" at bounding box center [518, 250] width 1036 height 501
click at [773, 174] on html ".empowr-logo_svg__cls-1{fill:#03032f} M Dutch Alle categorieën Self-care librar…" at bounding box center [518, 250] width 1036 height 501
